Goal: Information Seeking & Learning: Learn about a topic

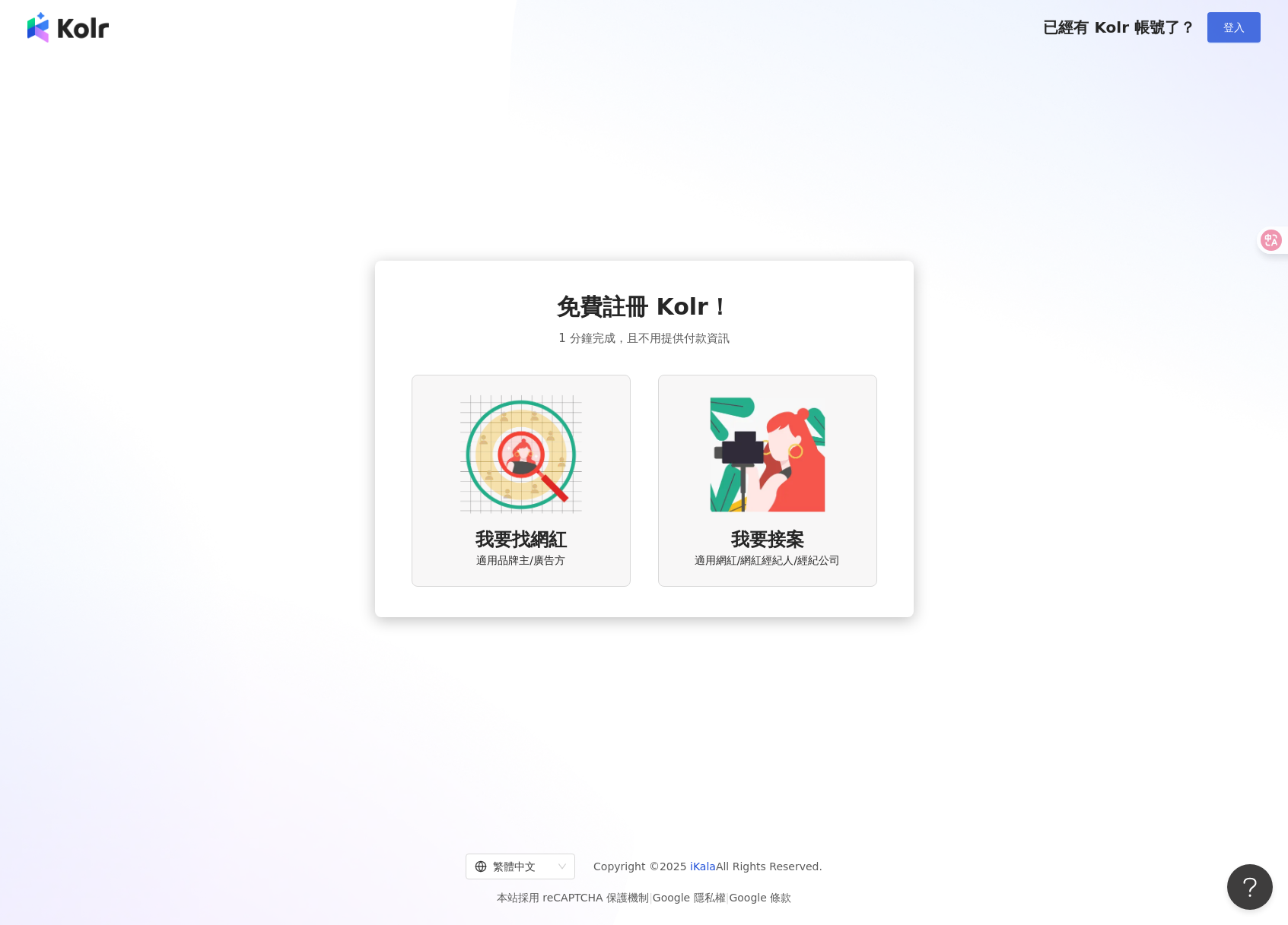
click at [1223, 26] on span "登入" at bounding box center [1234, 27] width 21 height 12
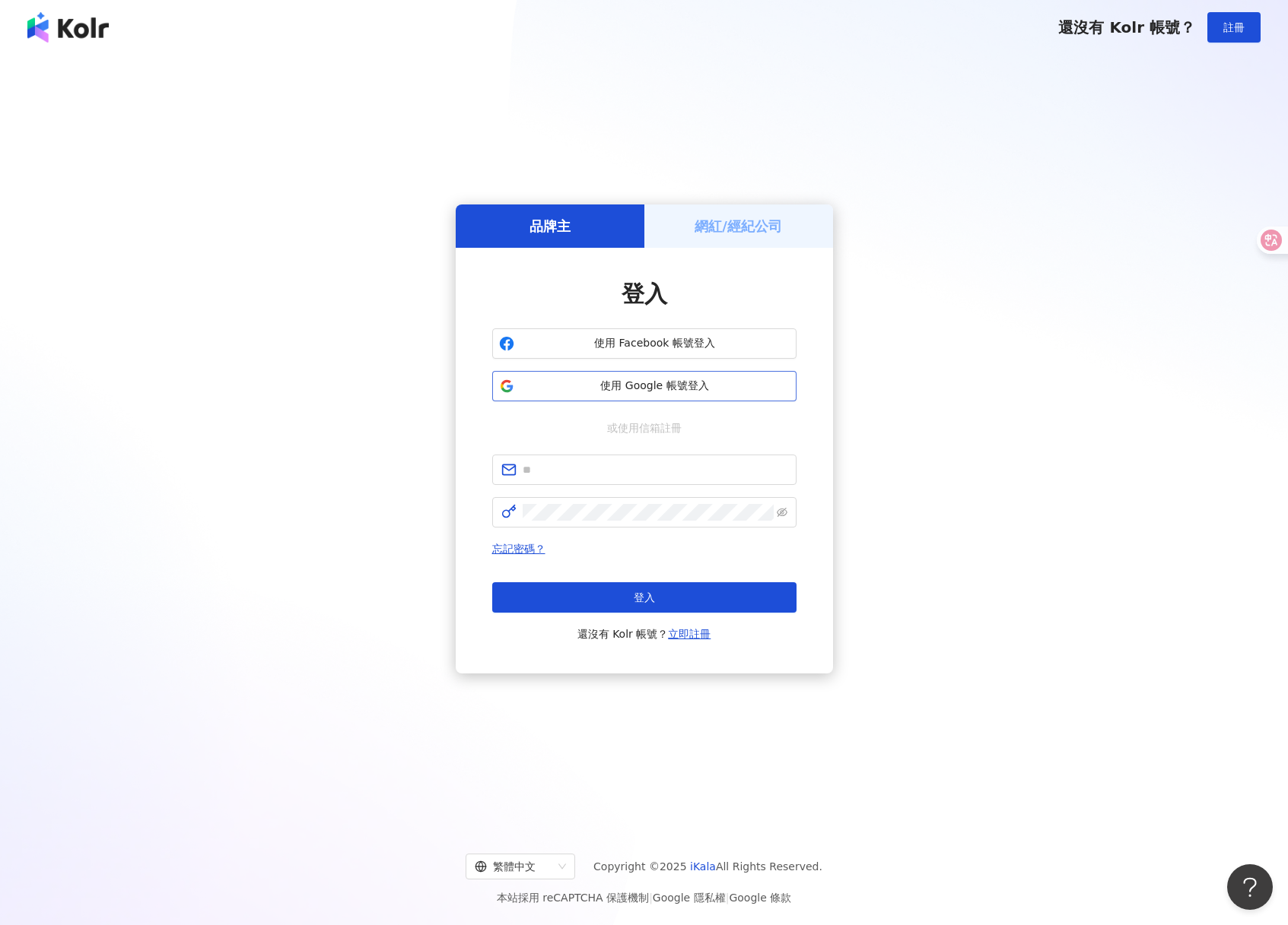
click at [670, 380] on span "使用 Google 帳號登入" at bounding box center [654, 386] width 269 height 15
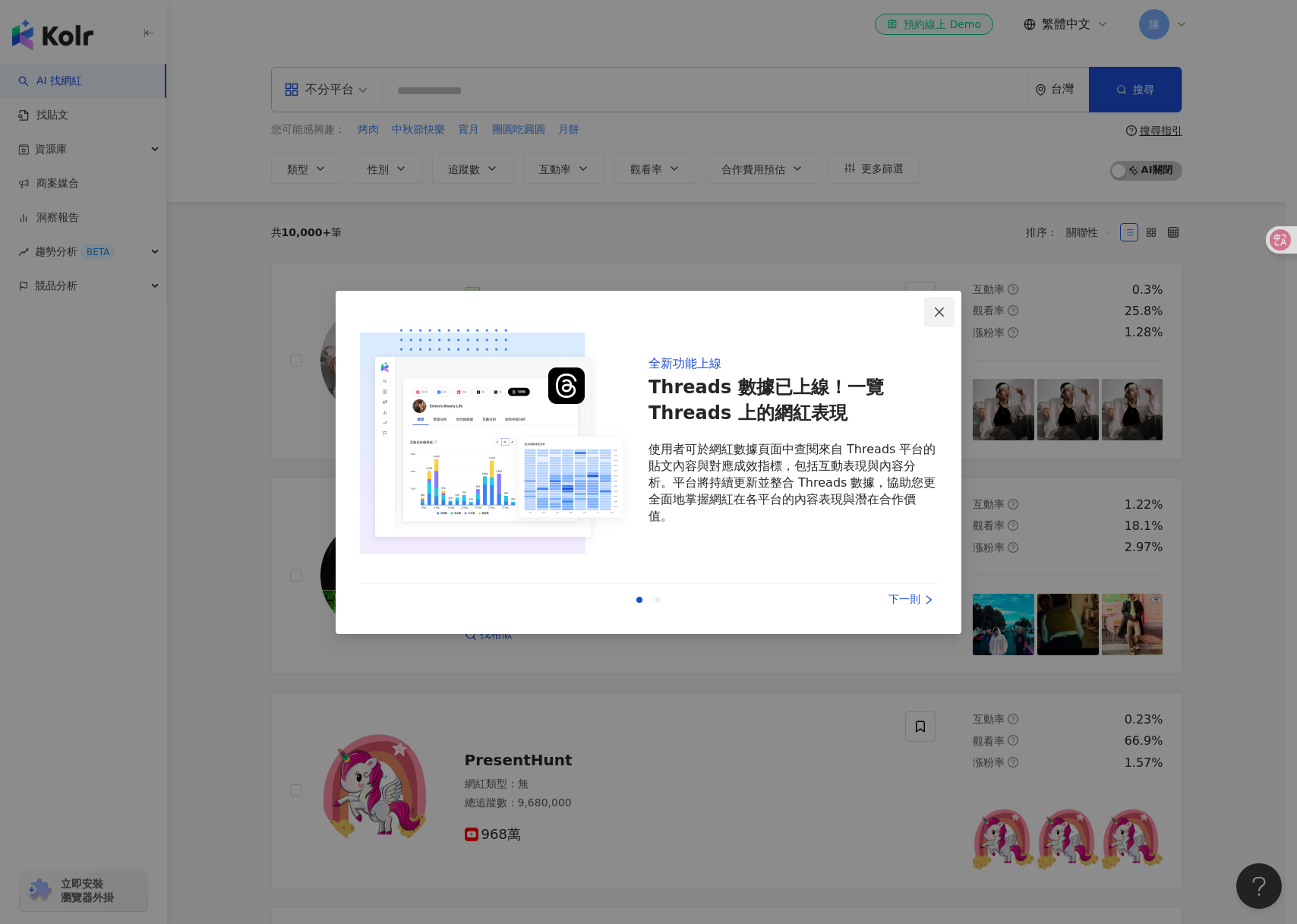
click at [940, 314] on icon "close" at bounding box center [939, 312] width 12 height 12
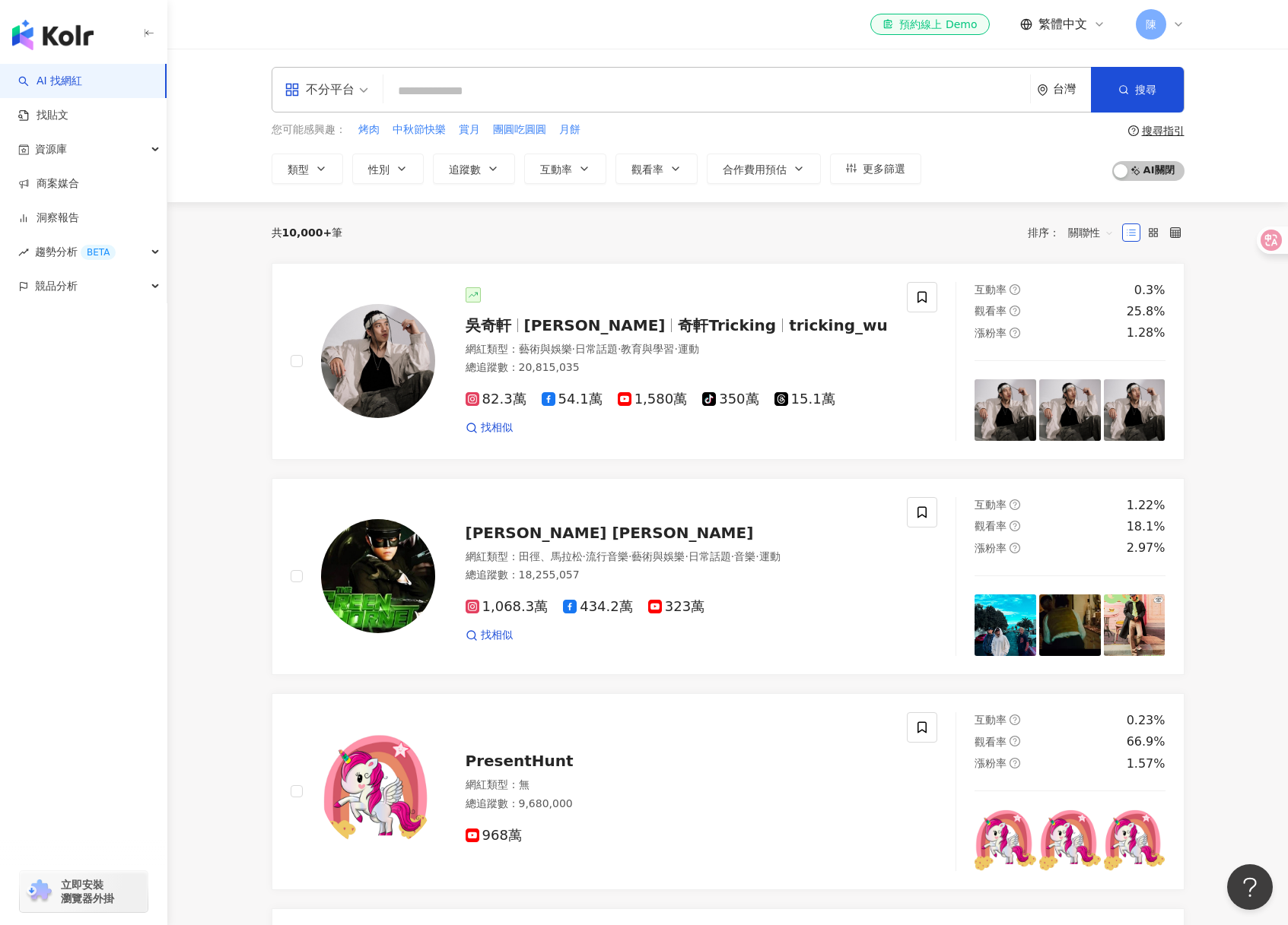
click at [574, 88] on input "search" at bounding box center [707, 91] width 635 height 29
type input "*"
type input "**"
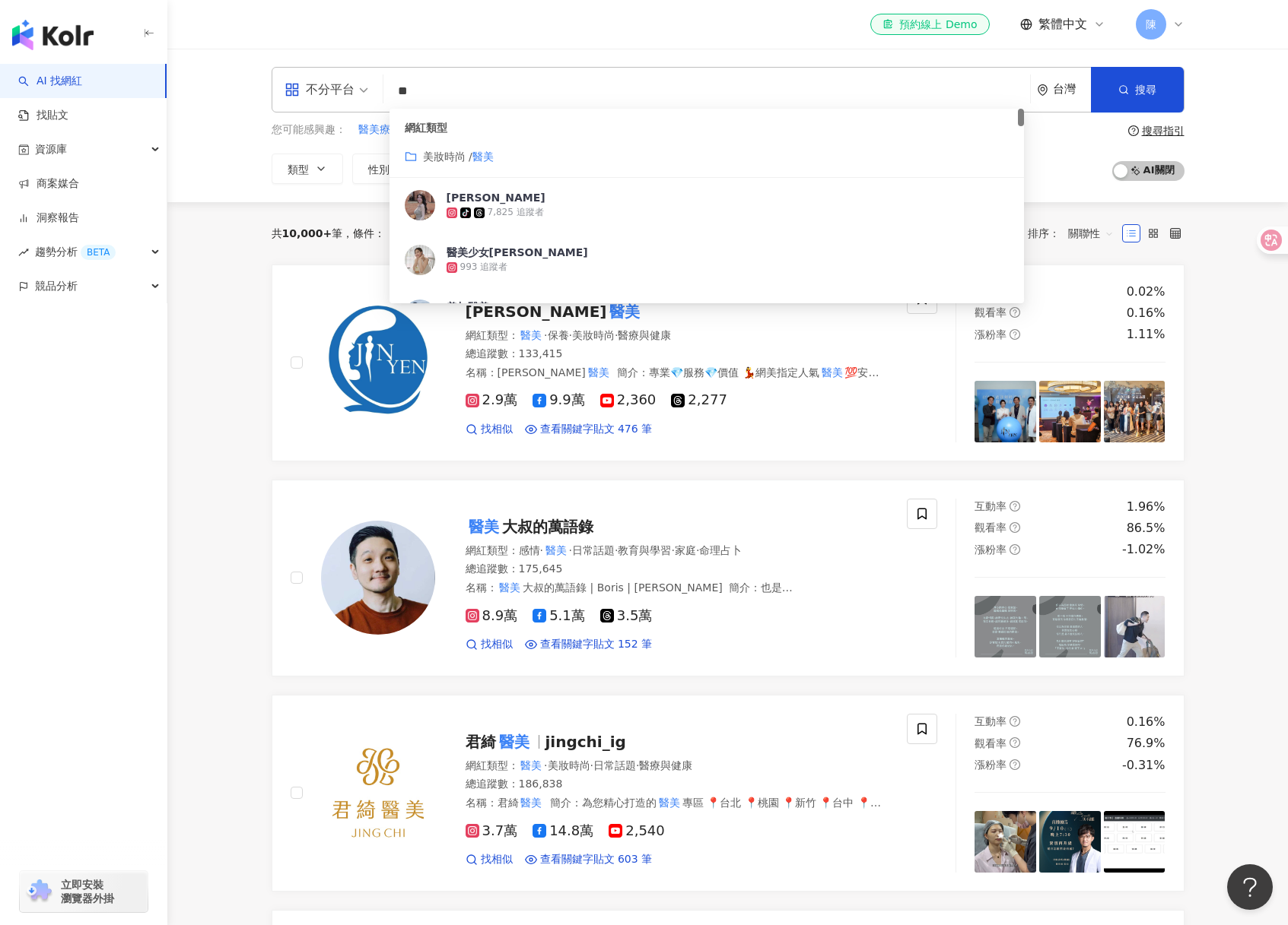
click at [462, 159] on span "美妝時尚 /" at bounding box center [447, 157] width 49 height 12
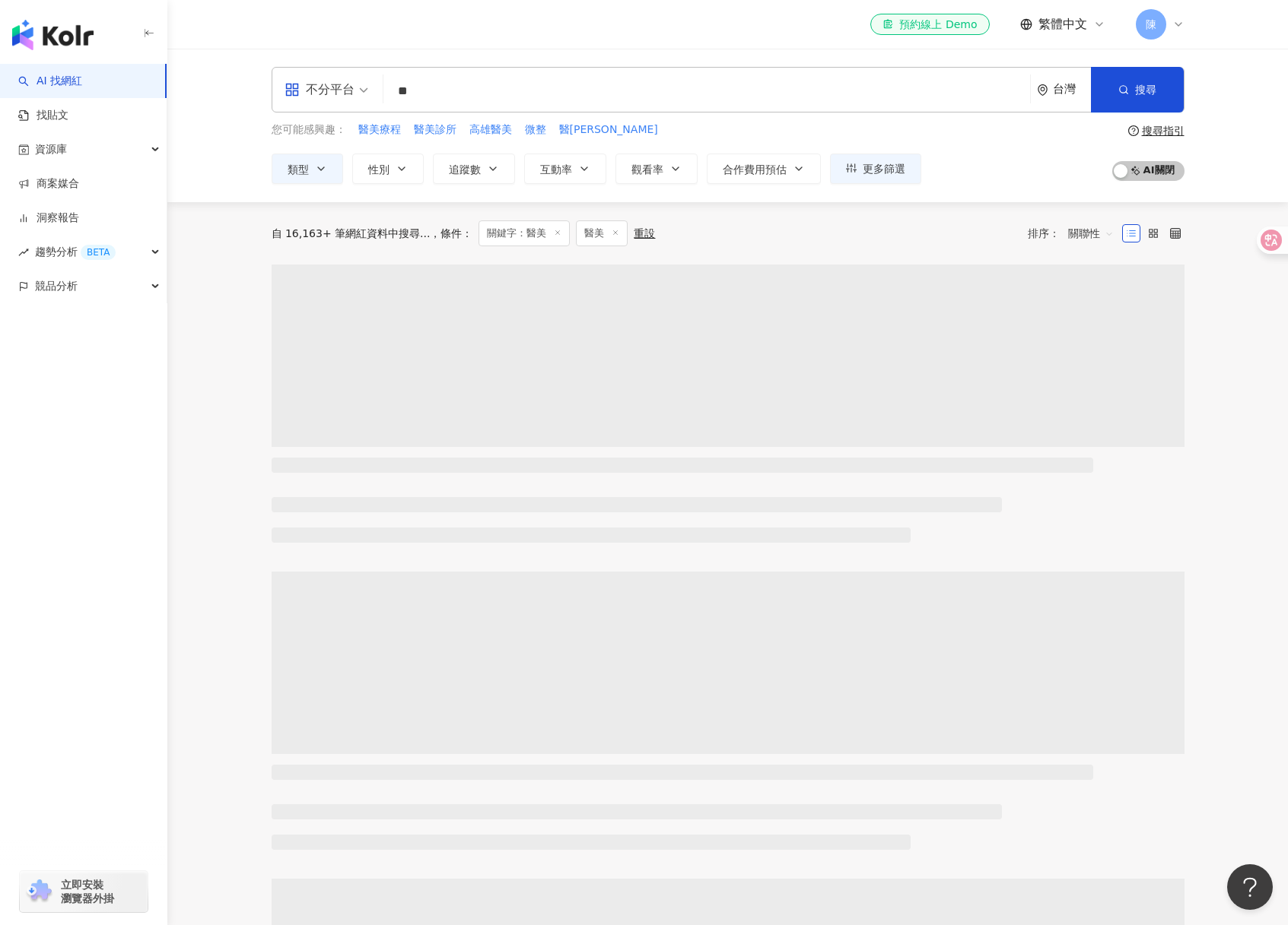
click at [356, 90] on span "不分平台" at bounding box center [326, 90] width 84 height 25
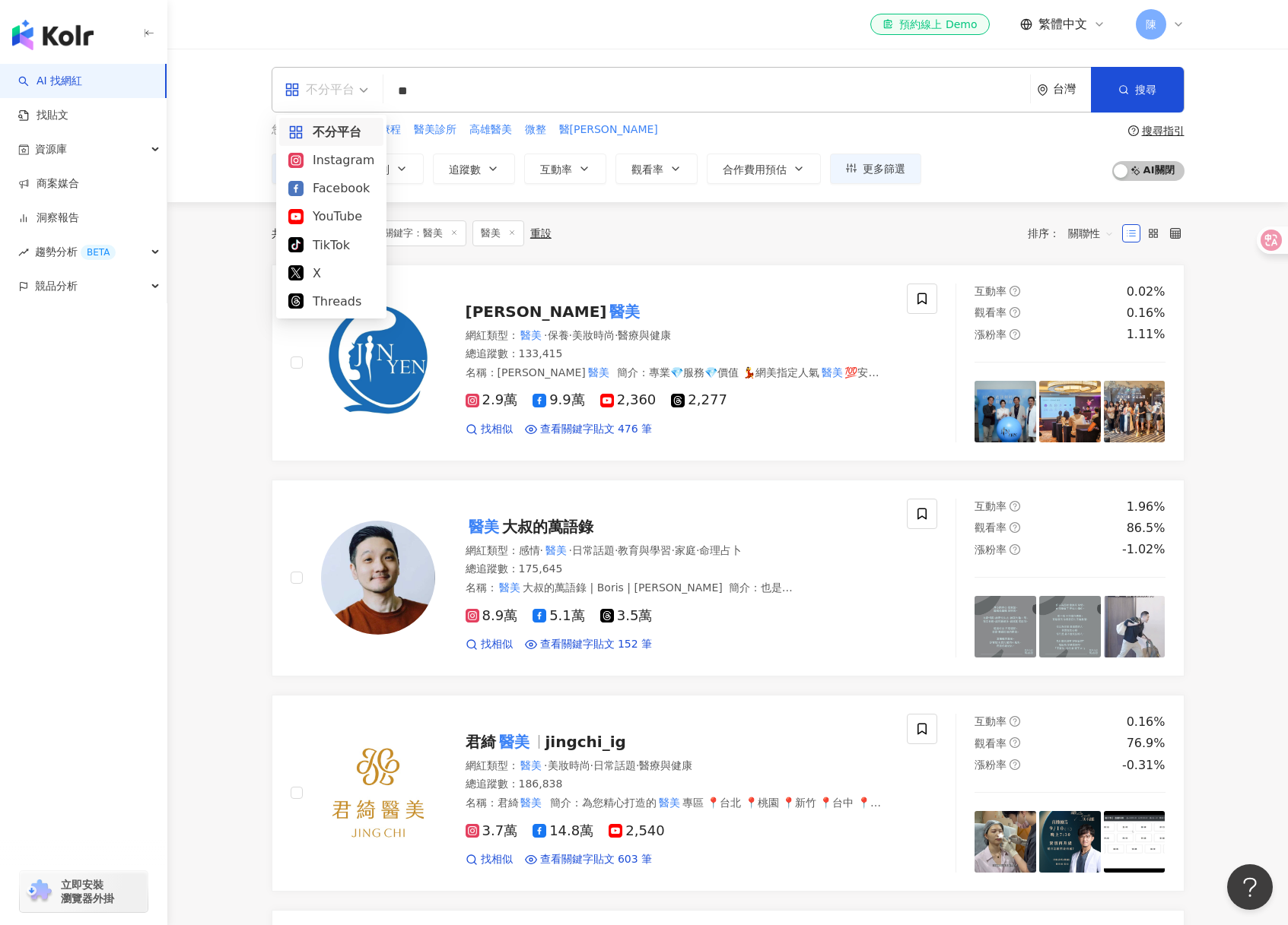
click at [420, 49] on div "不分平台 ** 台灣 搜尋 customizedTag 3c66ef27-d91d-4441-9769-b081f37e94b8 網紅類型 美妝時尚 / 醫美…" at bounding box center [727, 125] width 1120 height 153
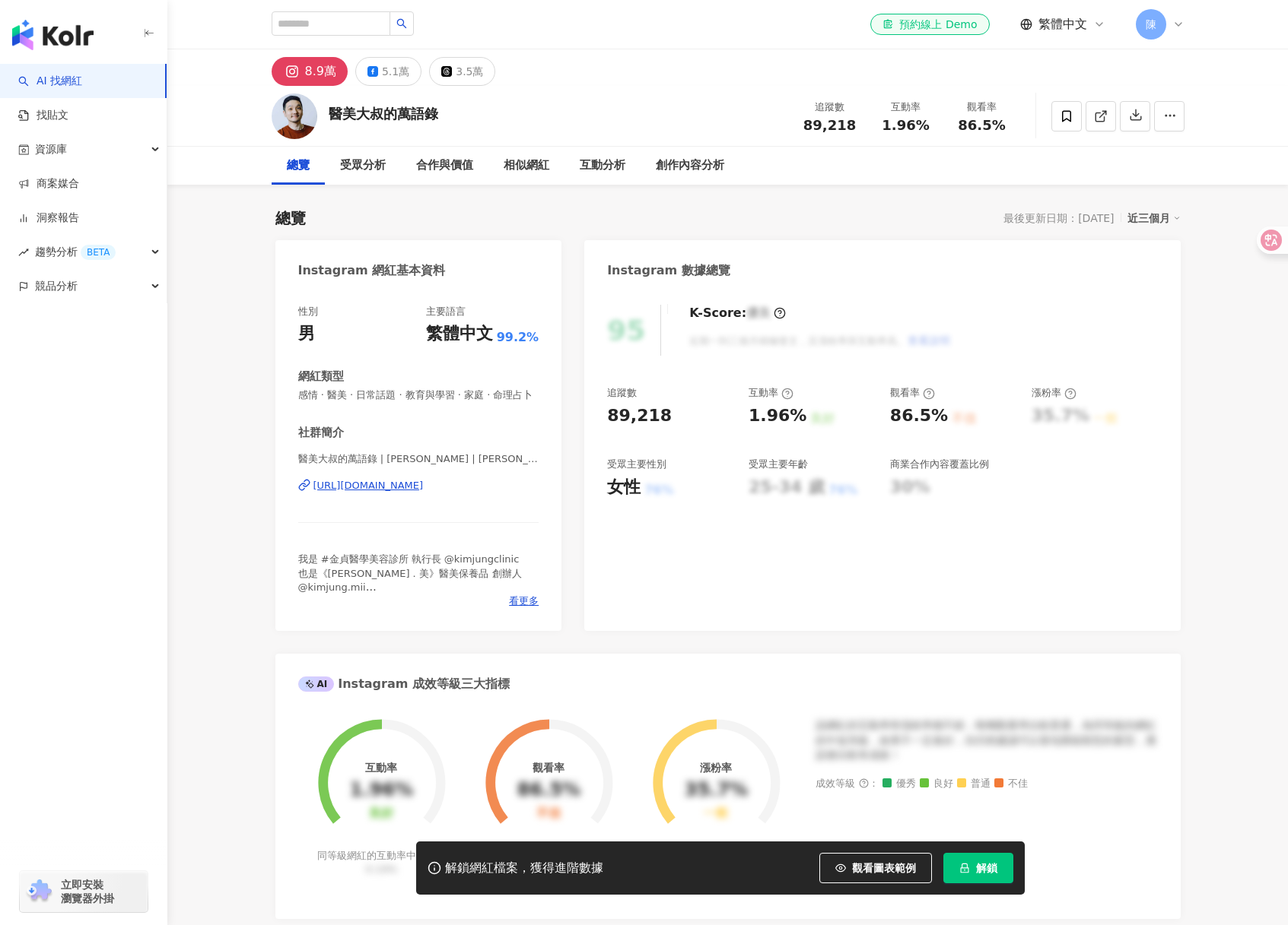
click at [305, 68] on div "8.9萬" at bounding box center [321, 72] width 31 height 21
click at [290, 73] on rect at bounding box center [293, 71] width 15 height 14
click at [402, 488] on div "[URL][DOMAIN_NAME]" at bounding box center [368, 485] width 110 height 14
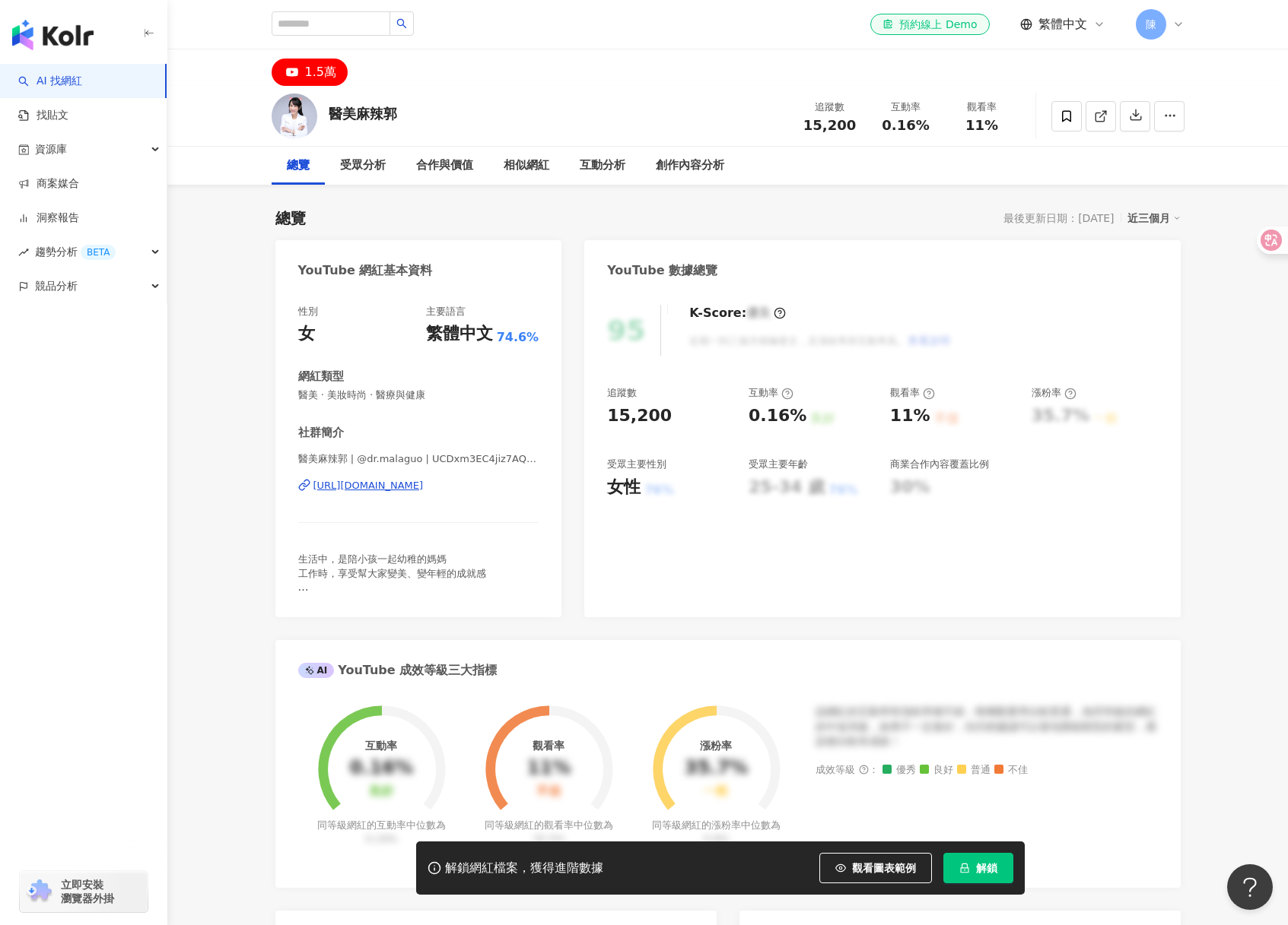
click at [412, 487] on div "https://www.youtube.com/channel/UCDxm3EC4jiz7AQjQk9TIAWw" at bounding box center [368, 485] width 110 height 14
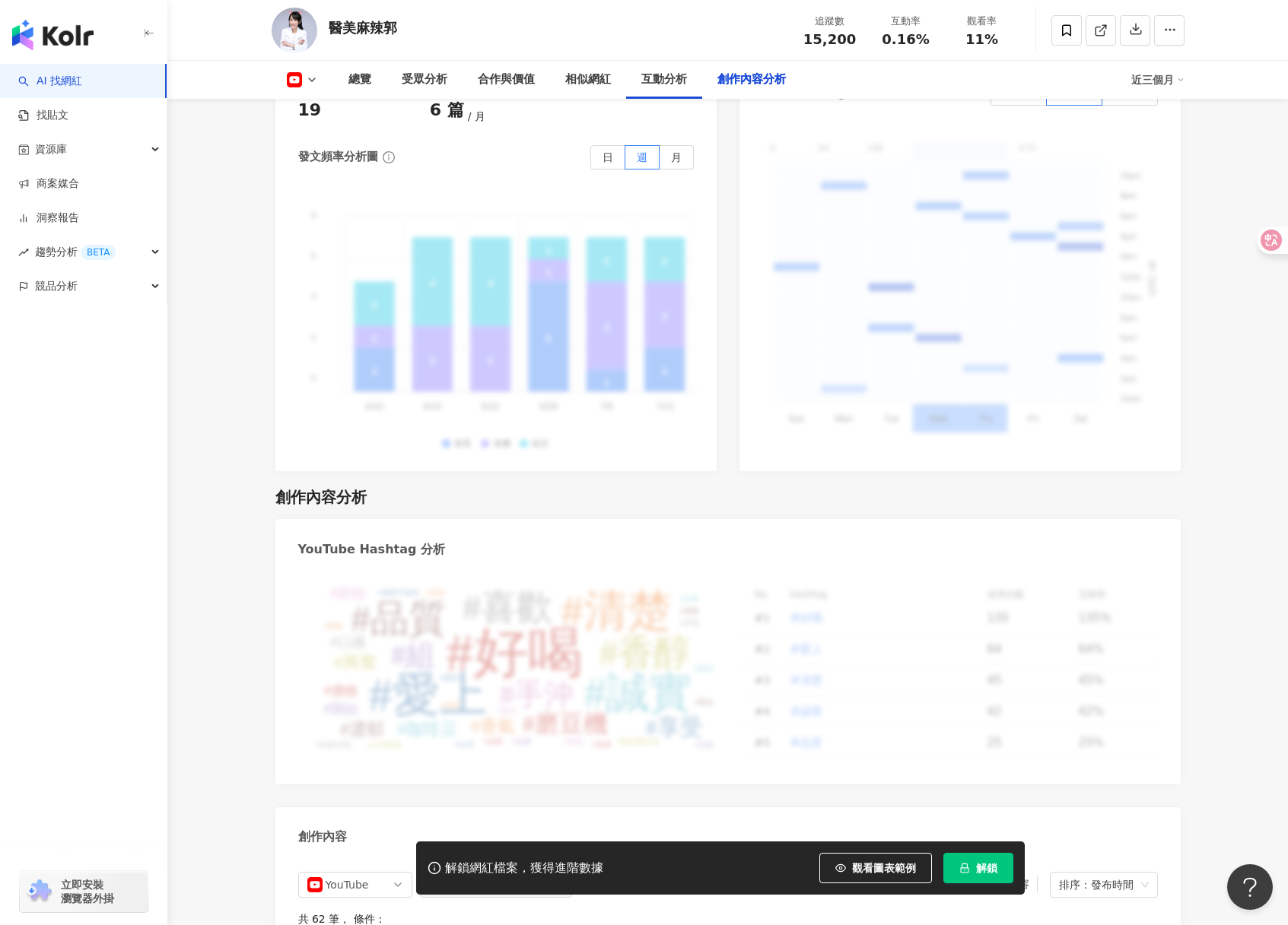
scroll to position [3865, 0]
